Goal: Entertainment & Leisure: Browse casually

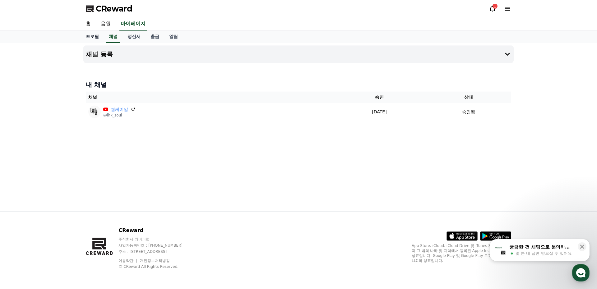
click at [91, 37] on link "프로필" at bounding box center [92, 37] width 23 height 12
select select "**********"
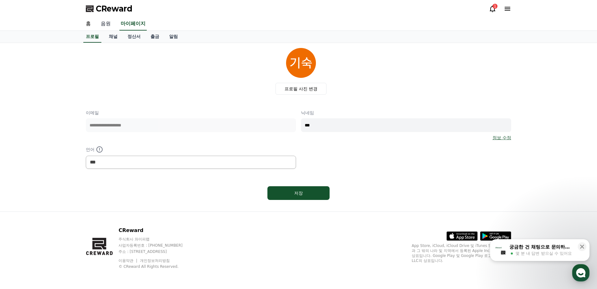
click at [103, 25] on link "음원" at bounding box center [106, 23] width 20 height 13
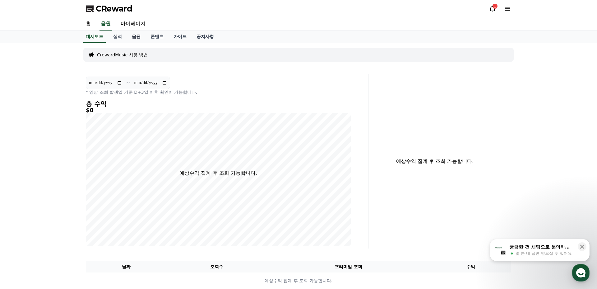
click at [134, 37] on link "음원" at bounding box center [136, 37] width 19 height 12
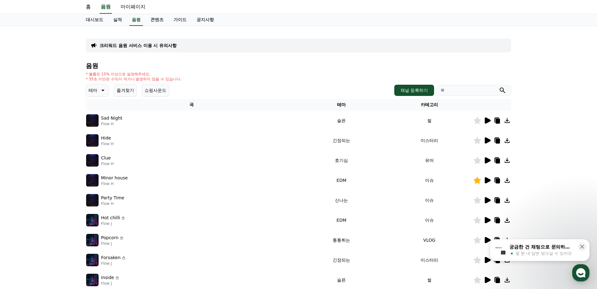
scroll to position [17, 0]
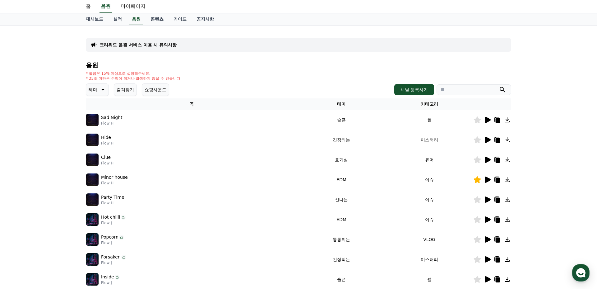
click at [114, 95] on button "즐겨찾기" at bounding box center [125, 89] width 23 height 12
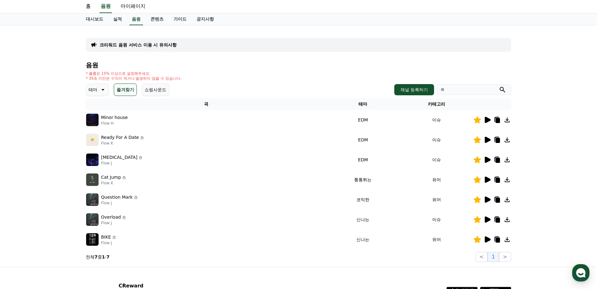
click at [486, 141] on icon at bounding box center [488, 139] width 6 height 6
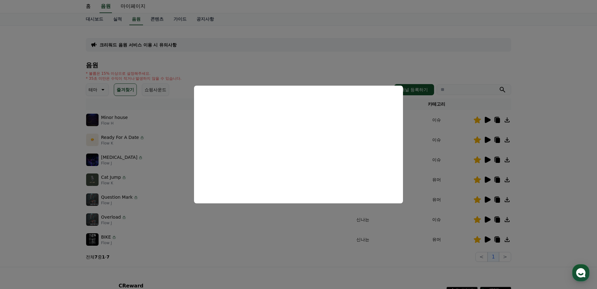
click at [536, 181] on button "close modal" at bounding box center [298, 144] width 597 height 289
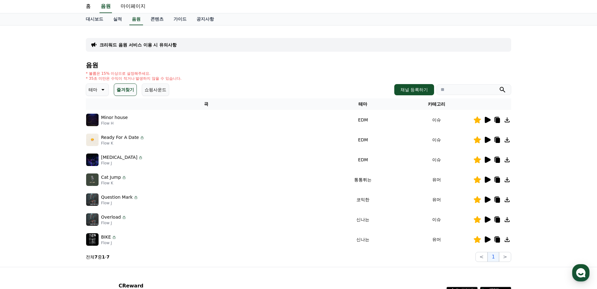
click at [488, 178] on icon at bounding box center [488, 179] width 6 height 6
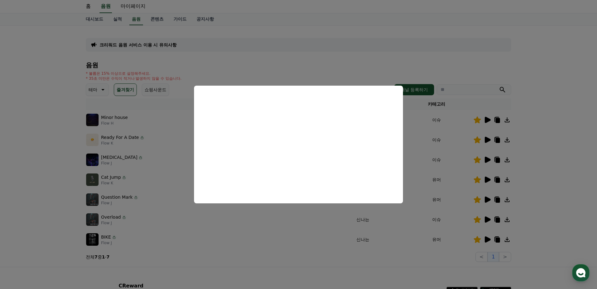
click at [492, 200] on button "close modal" at bounding box center [298, 144] width 597 height 289
click at [490, 200] on icon at bounding box center [488, 199] width 6 height 6
click at [490, 219] on button "close modal" at bounding box center [298, 144] width 597 height 289
click at [489, 220] on icon at bounding box center [488, 219] width 6 height 6
click at [490, 239] on button "close modal" at bounding box center [298, 144] width 597 height 289
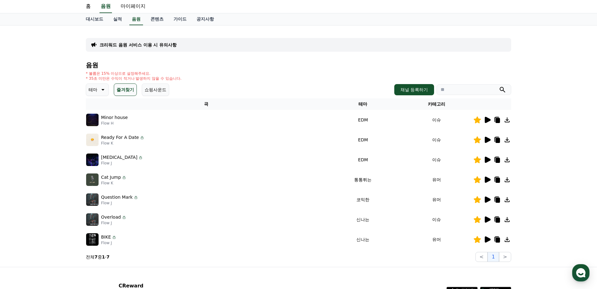
click at [489, 239] on icon at bounding box center [488, 239] width 6 height 6
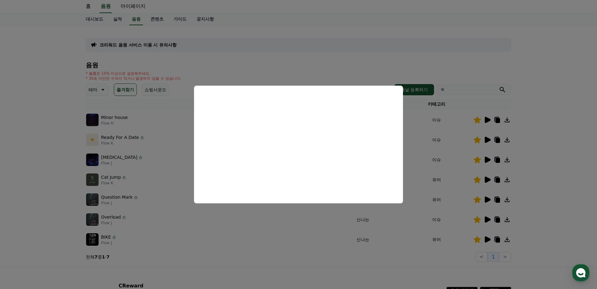
click at [487, 119] on button "close modal" at bounding box center [298, 144] width 597 height 289
click at [487, 121] on icon at bounding box center [488, 120] width 6 height 6
click at [463, 139] on button "close modal" at bounding box center [298, 144] width 597 height 289
